Goal: Entertainment & Leisure: Consume media (video, audio)

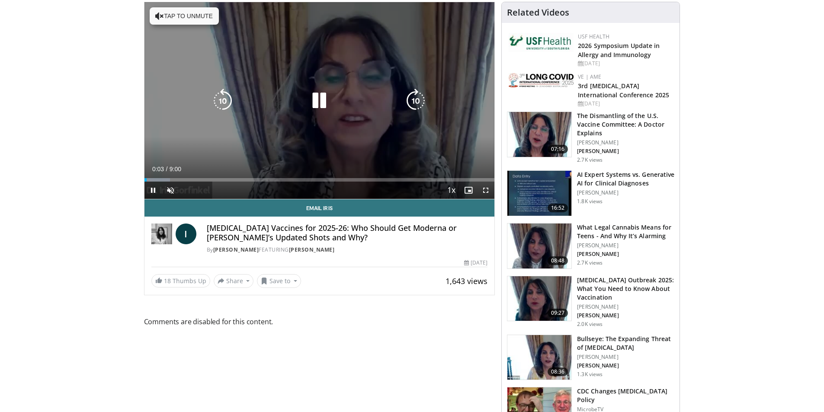
scroll to position [86, 0]
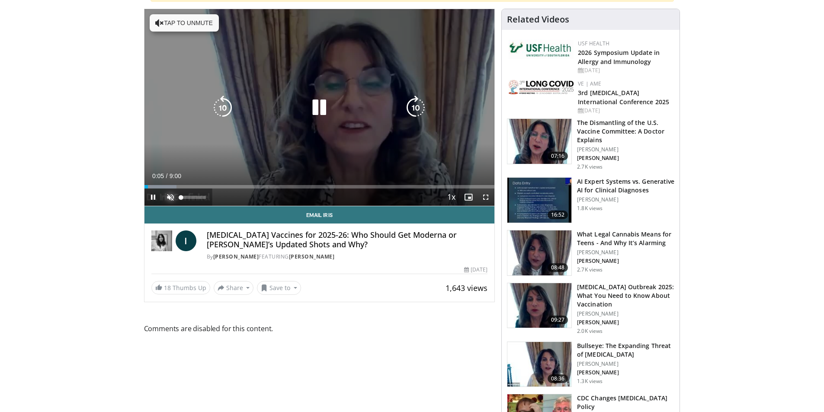
click at [172, 193] on span "Video Player" at bounding box center [170, 197] width 17 height 17
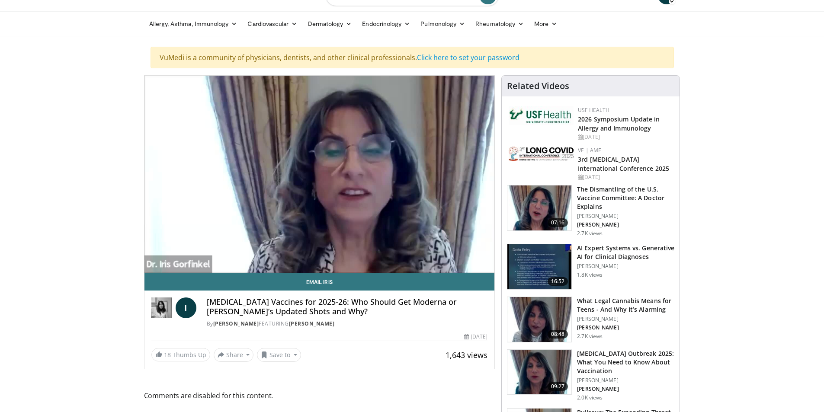
scroll to position [0, 0]
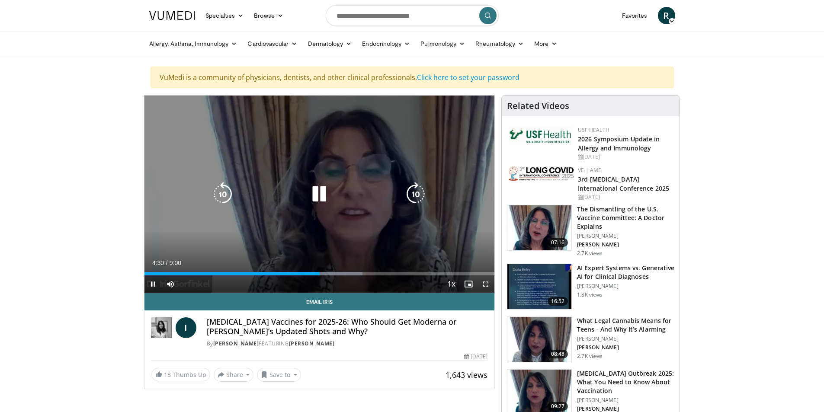
click at [227, 195] on icon "Video Player" at bounding box center [223, 194] width 24 height 24
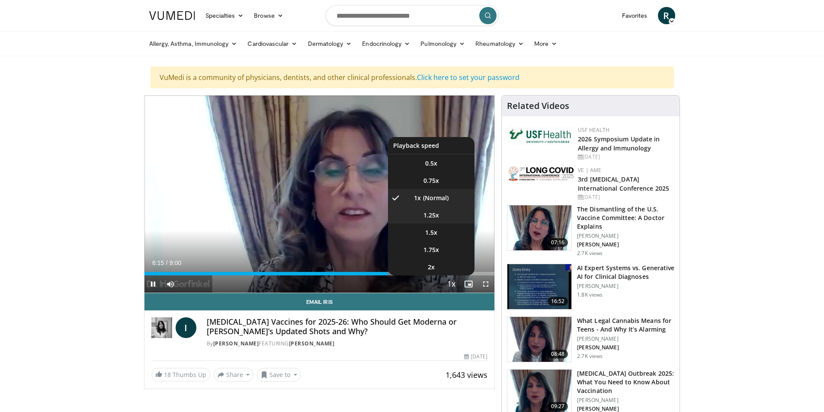
click at [434, 215] on span "1.25x" at bounding box center [431, 215] width 16 height 9
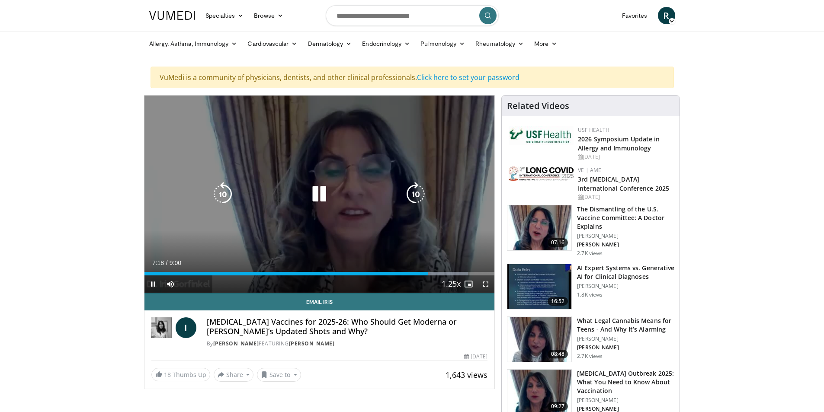
click at [221, 192] on icon "Video Player" at bounding box center [223, 194] width 24 height 24
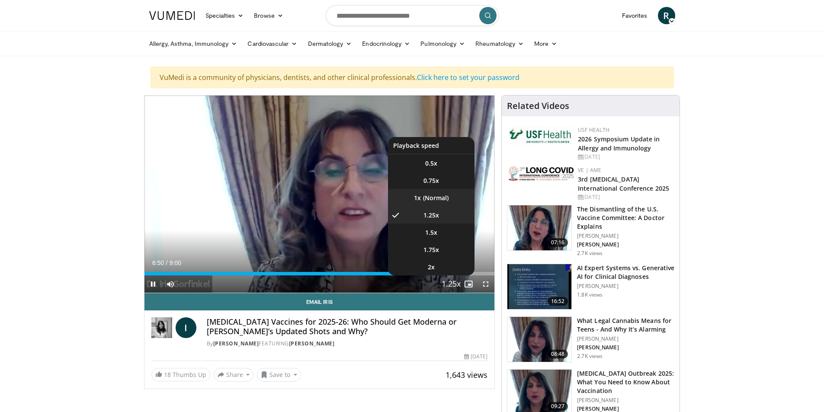
click at [435, 200] on li "1x" at bounding box center [431, 197] width 86 height 17
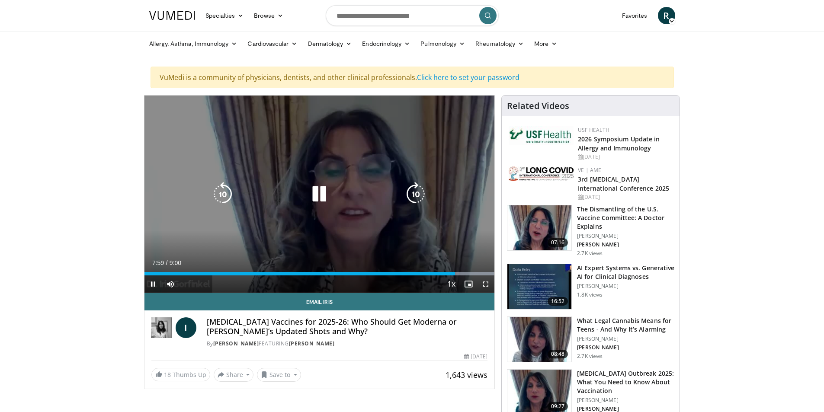
click at [316, 195] on icon "Video Player" at bounding box center [319, 194] width 24 height 24
